Goal: Find specific page/section: Find specific page/section

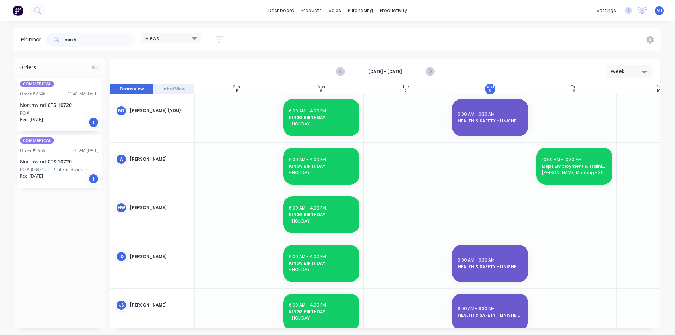
scroll to position [0, 67]
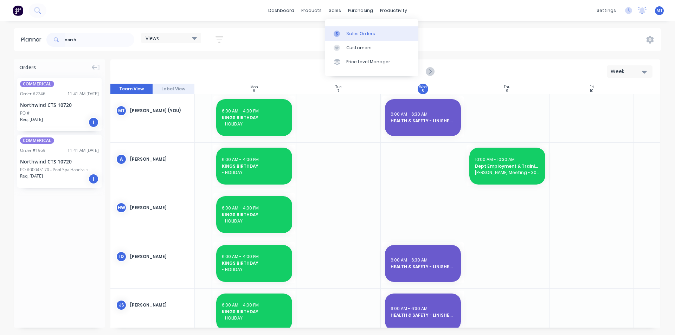
click at [358, 32] on div "Sales Orders" at bounding box center [360, 34] width 29 height 6
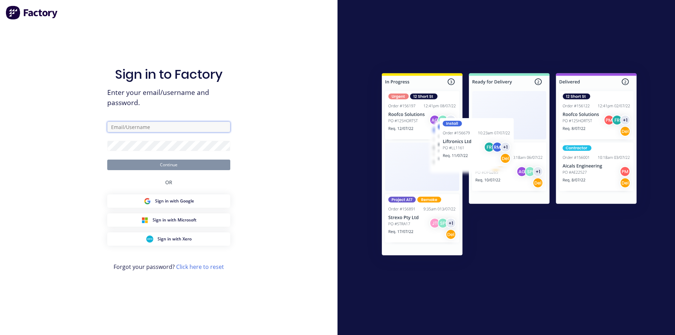
type input "[PERSON_NAME][EMAIL_ADDRESS][DOMAIN_NAME]"
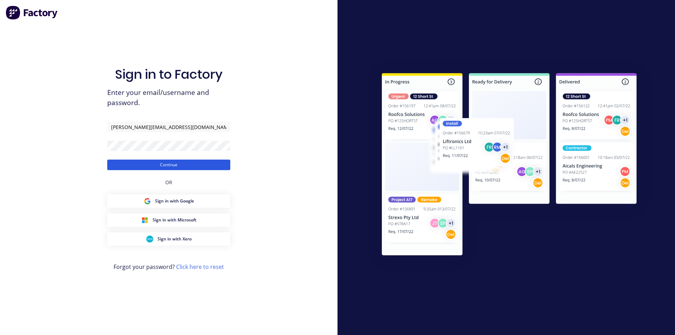
click at [169, 163] on button "Continue" at bounding box center [168, 165] width 123 height 11
